Goal: Find specific page/section: Find specific page/section

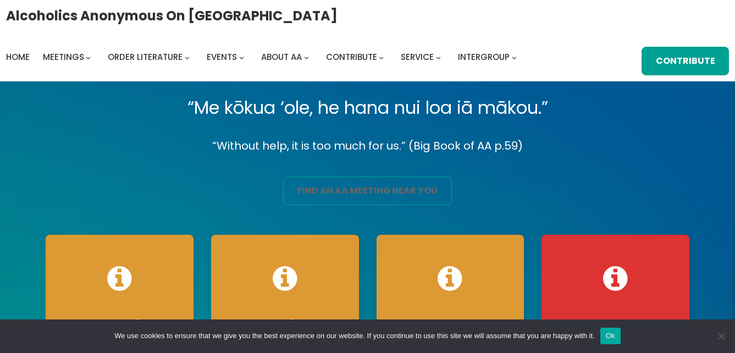
click at [384, 184] on link "find an aa meeting near you" at bounding box center [367, 190] width 168 height 29
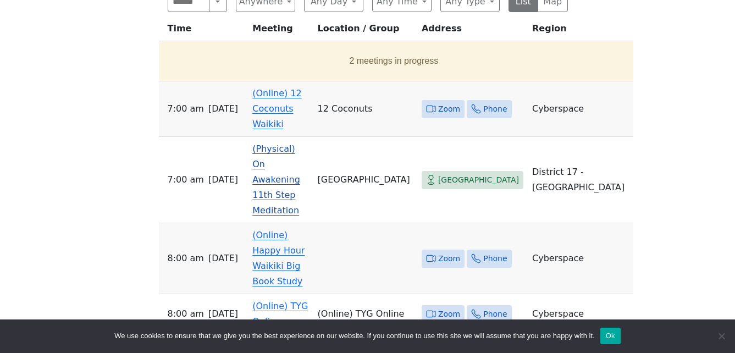
scroll to position [440, 0]
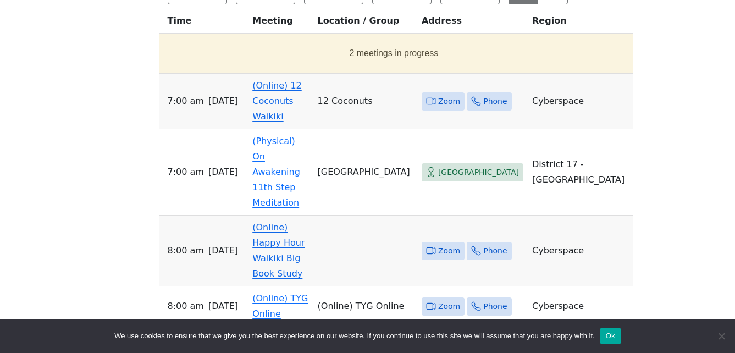
click at [340, 55] on button "2 meetings in progress" at bounding box center [394, 53] width 462 height 31
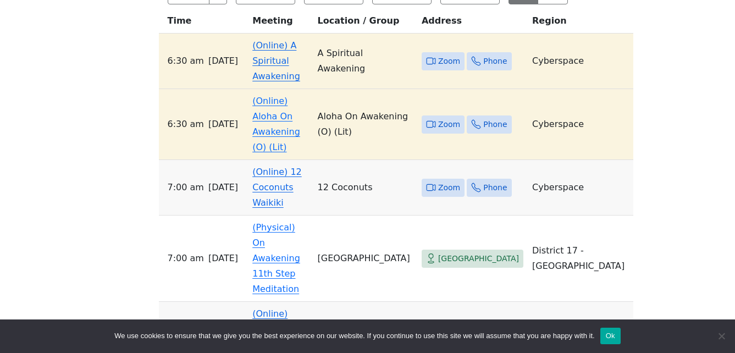
click at [292, 51] on link "(Online) A Spiritual Awakening" at bounding box center [276, 60] width 48 height 41
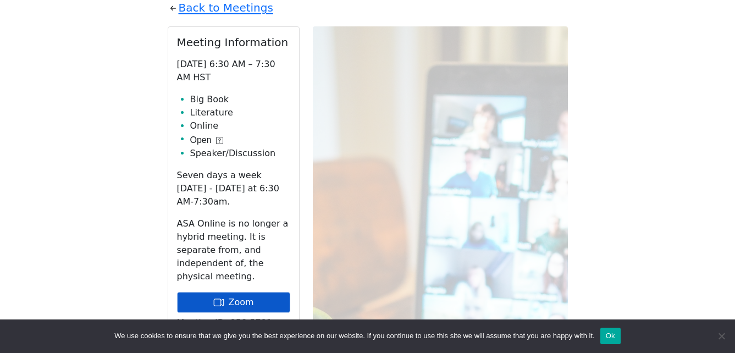
scroll to position [490, 0]
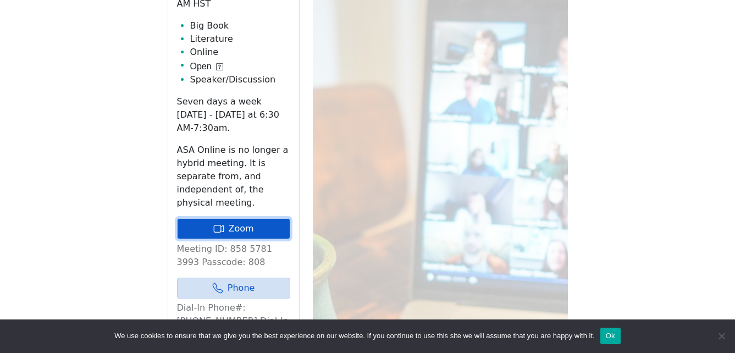
click at [252, 218] on link "Zoom" at bounding box center [233, 228] width 113 height 21
